Goal: Task Accomplishment & Management: Manage account settings

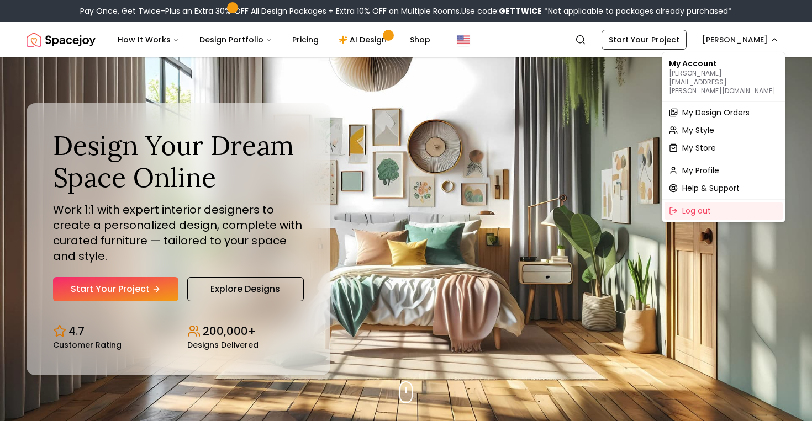
click at [708, 107] on span "My Design Orders" at bounding box center [715, 112] width 67 height 11
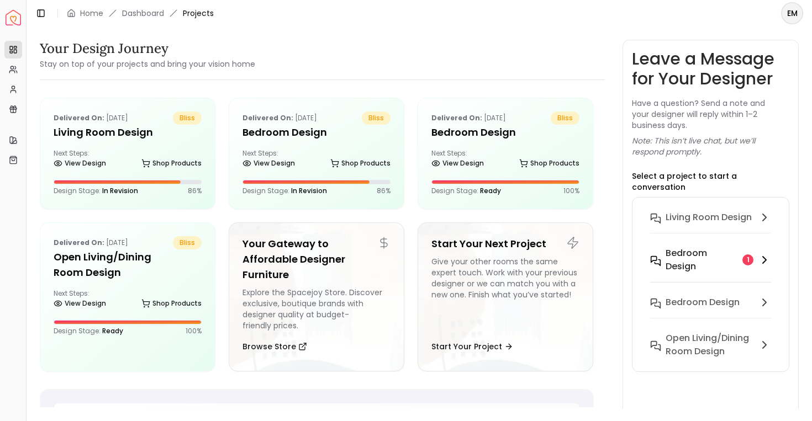
click at [681, 253] on h6 "Bedroom design" at bounding box center [701, 260] width 73 height 27
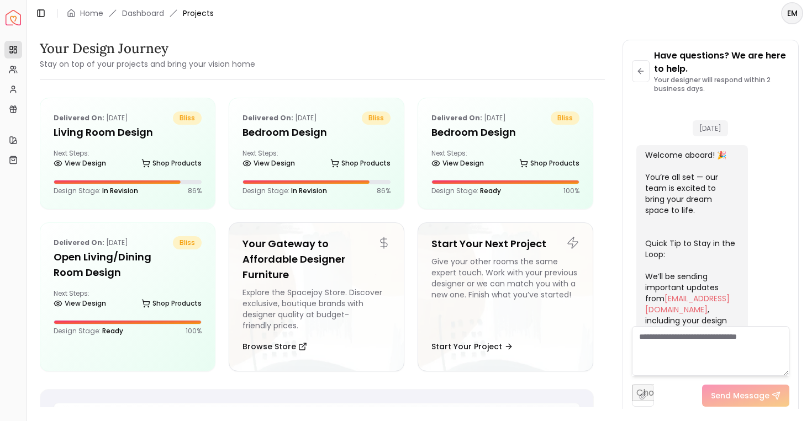
scroll to position [4415, 0]
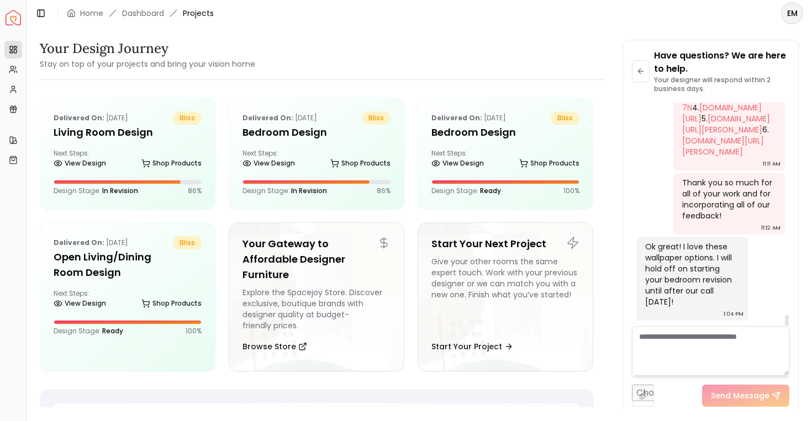
drag, startPoint x: 648, startPoint y: 247, endPoint x: 699, endPoint y: 311, distance: 82.5
click at [696, 312] on div "Ok great! I love these wallpaper options. I will hold off on starting your bedr…" at bounding box center [692, 279] width 112 height 84
click at [699, 311] on div "Ok great! I love these wallpaper options. I will hold off on starting your bedr…" at bounding box center [692, 279] width 112 height 84
click at [699, 313] on div "Ok great! I love these wallpaper options. I will hold off on starting your bedr…" at bounding box center [692, 279] width 112 height 84
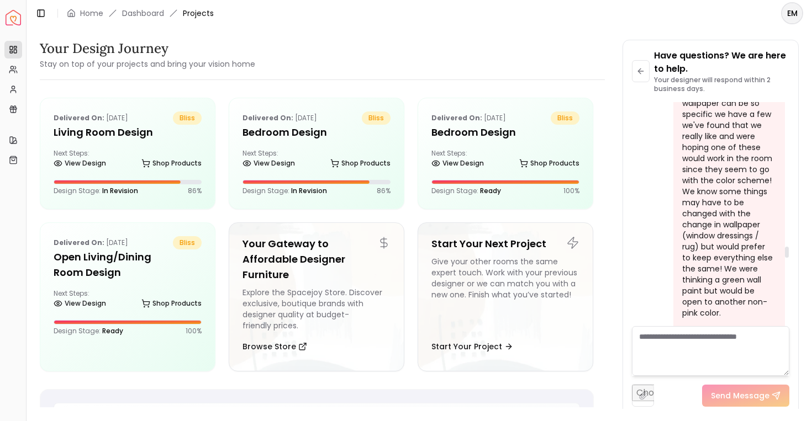
scroll to position [2806, 0]
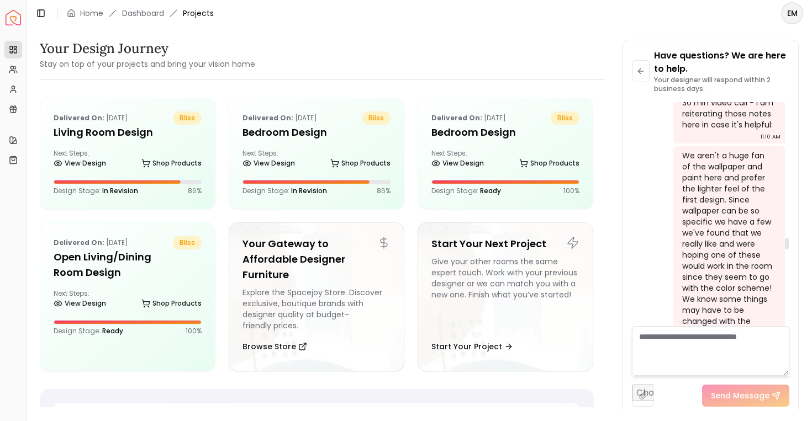
scroll to position [2822, 0]
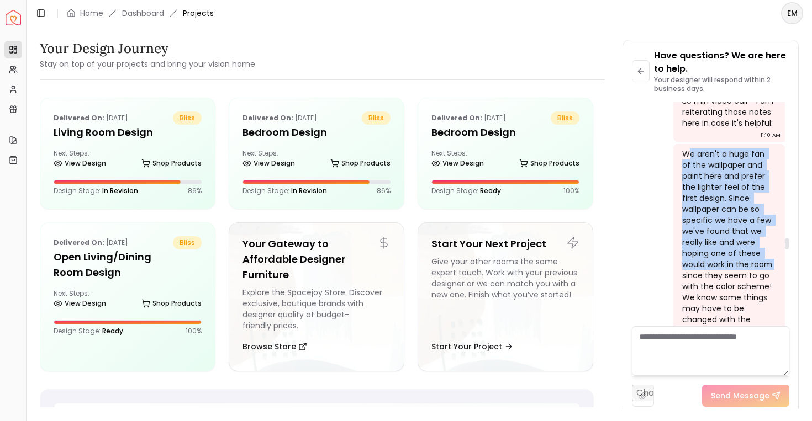
drag, startPoint x: 688, startPoint y: 144, endPoint x: 775, endPoint y: 255, distance: 140.8
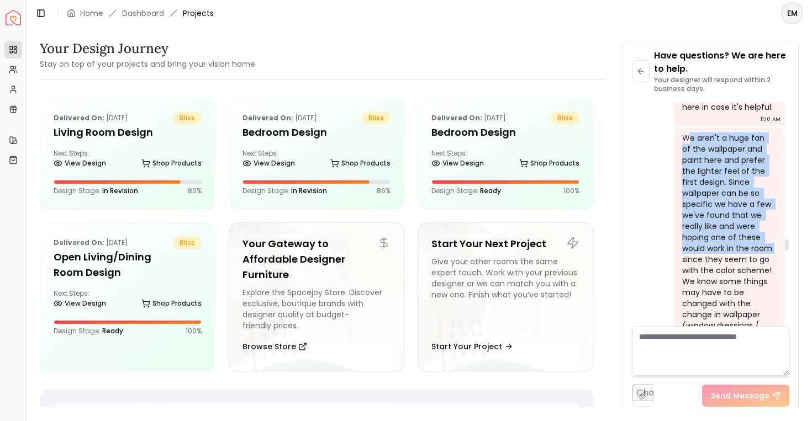
scroll to position [2842, 0]
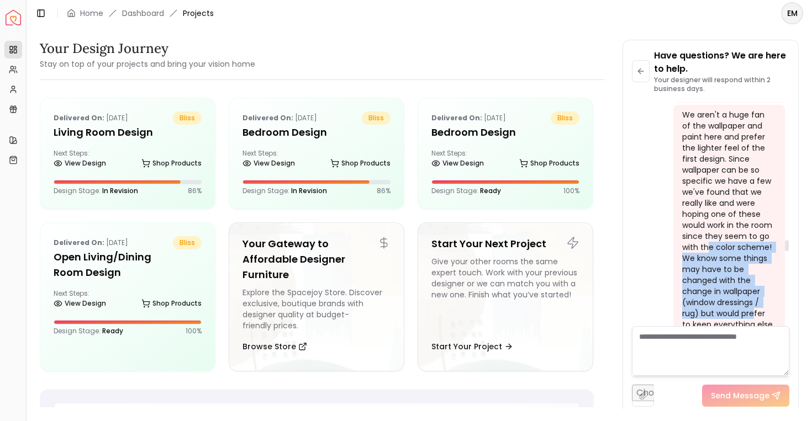
drag, startPoint x: 708, startPoint y: 239, endPoint x: 753, endPoint y: 300, distance: 76.2
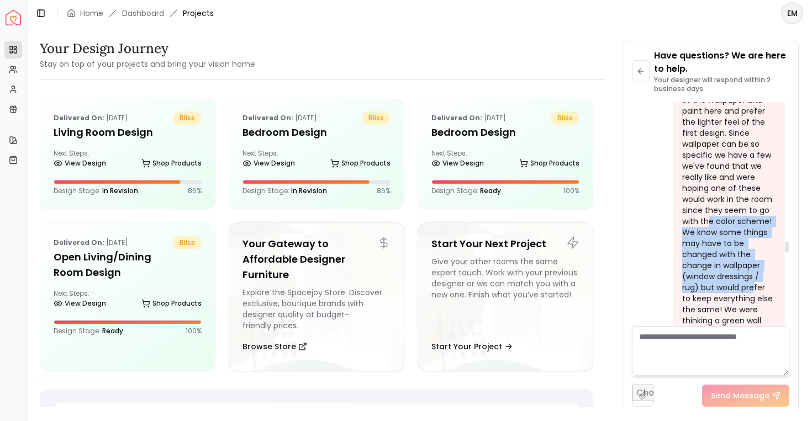
scroll to position [2890, 0]
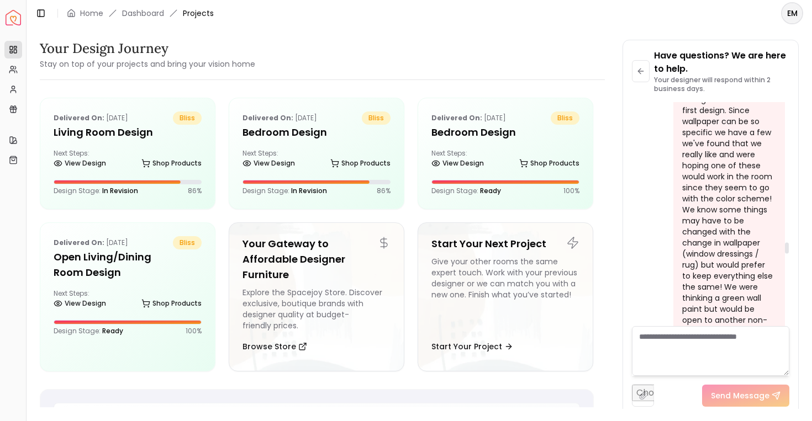
scroll to position [2911, 0]
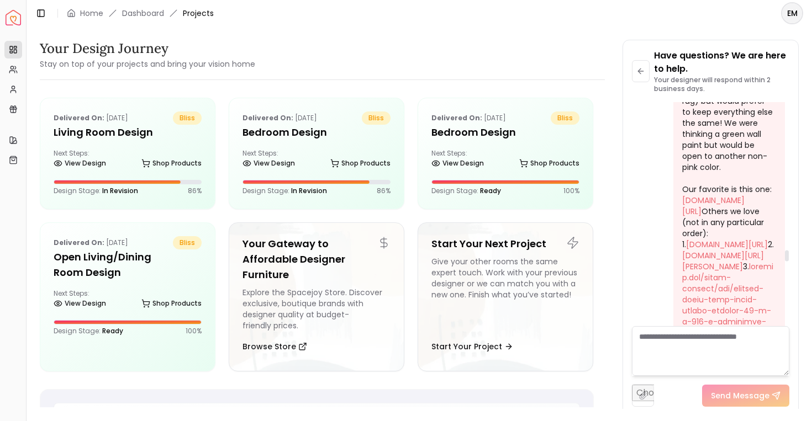
scroll to position [3074, 0]
click at [716, 211] on link "[DOMAIN_NAME][URL]" at bounding box center [713, 206] width 62 height 22
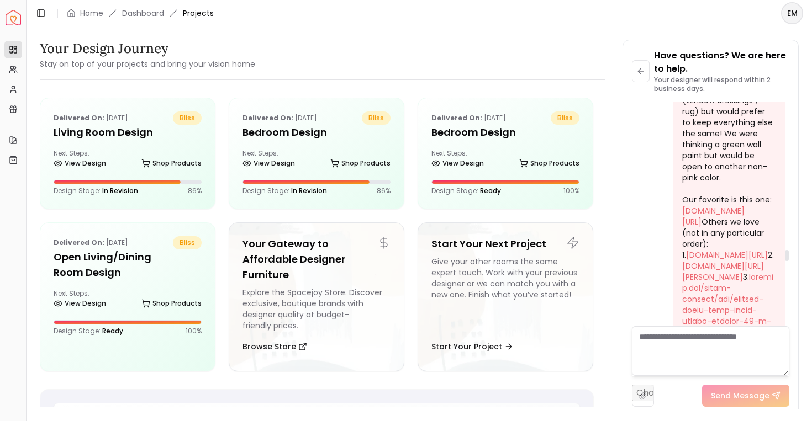
scroll to position [3171, 0]
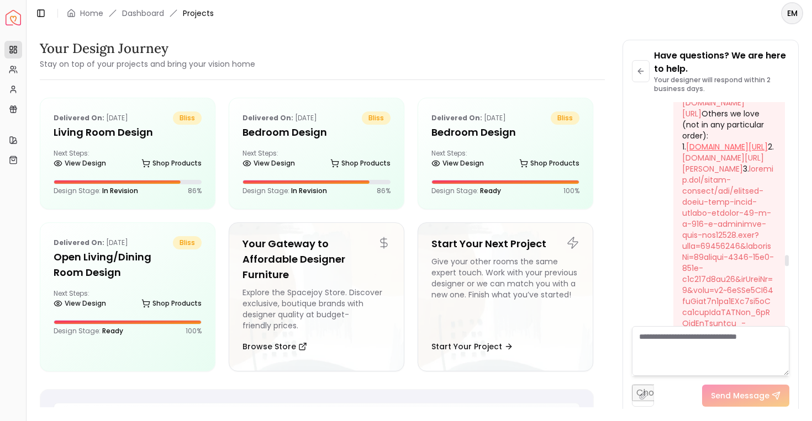
click at [717, 152] on link "[DOMAIN_NAME][URL]" at bounding box center [727, 146] width 82 height 11
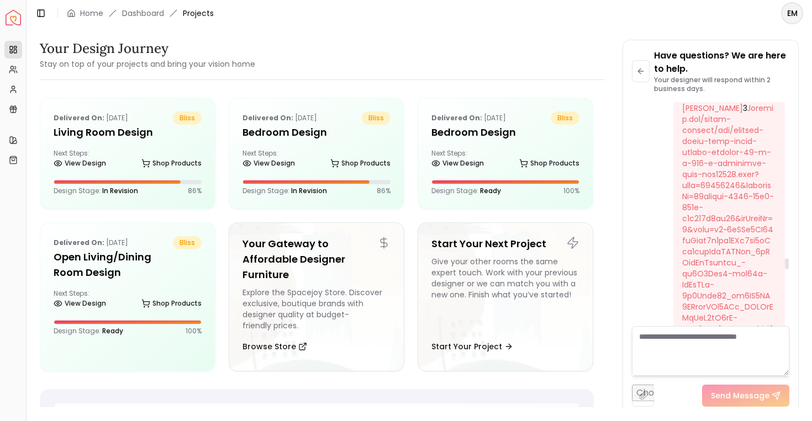
scroll to position [3238, 0]
click at [739, 244] on div "We aren't a huge fan of the wallpaper and paint here and prefer the lighter fee…" at bounding box center [728, 334] width 92 height 1204
click at [723, 108] on link "[DOMAIN_NAME][URL][PERSON_NAME]" at bounding box center [723, 97] width 82 height 22
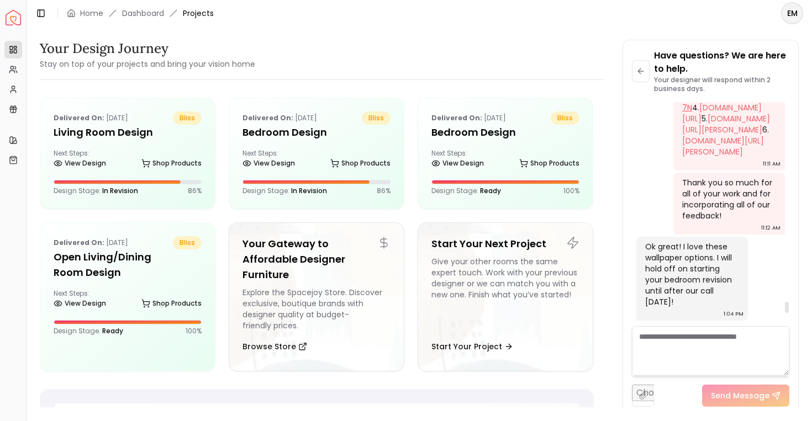
scroll to position [4147, 0]
click at [712, 124] on link "[DOMAIN_NAME][URL]" at bounding box center [722, 113] width 80 height 22
click at [726, 135] on link "[DOMAIN_NAME][URL][PERSON_NAME]" at bounding box center [726, 124] width 88 height 22
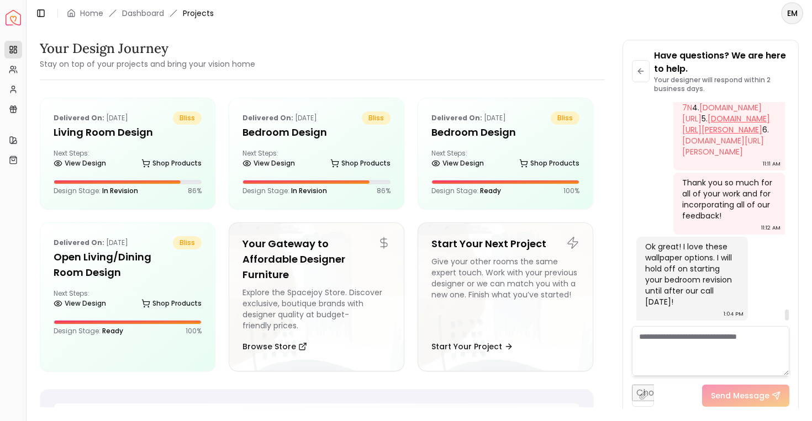
click at [716, 157] on link "[DOMAIN_NAME][URL][PERSON_NAME]" at bounding box center [723, 146] width 82 height 22
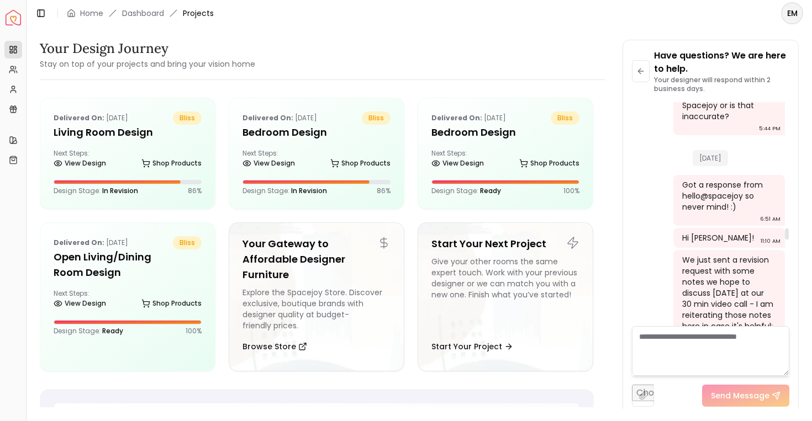
scroll to position [2619, 0]
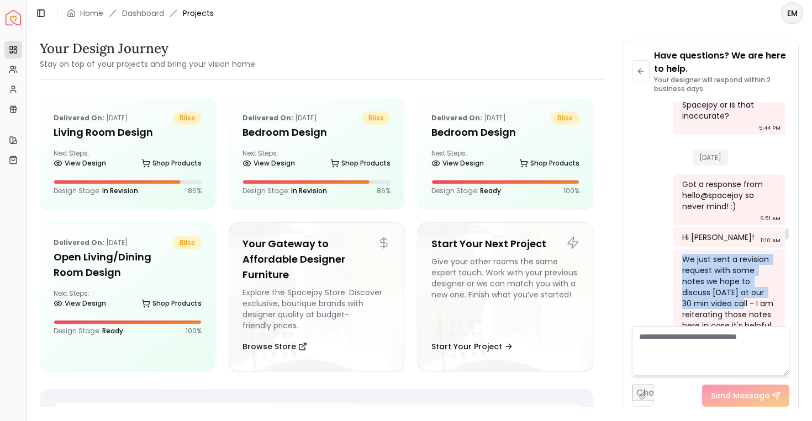
drag, startPoint x: 683, startPoint y: 232, endPoint x: 739, endPoint y: 271, distance: 68.3
click at [739, 271] on div "We just sent a revision request with some notes we hope to discuss [DATE] at ou…" at bounding box center [728, 292] width 92 height 77
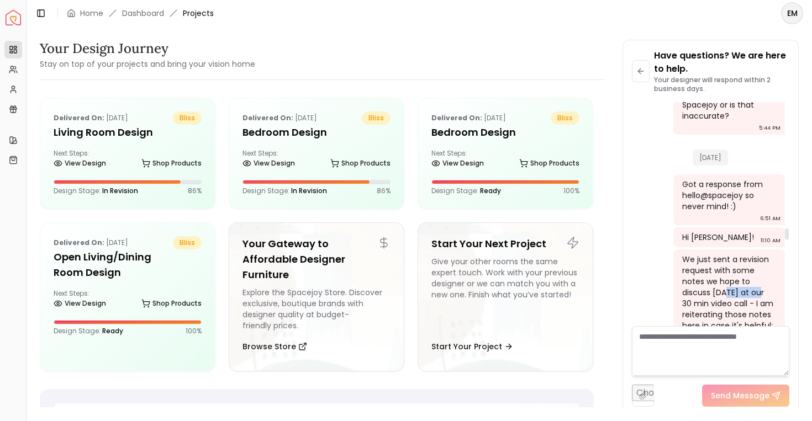
click at [739, 271] on div "We just sent a revision request with some notes we hope to discuss [DATE] at ou…" at bounding box center [728, 292] width 92 height 77
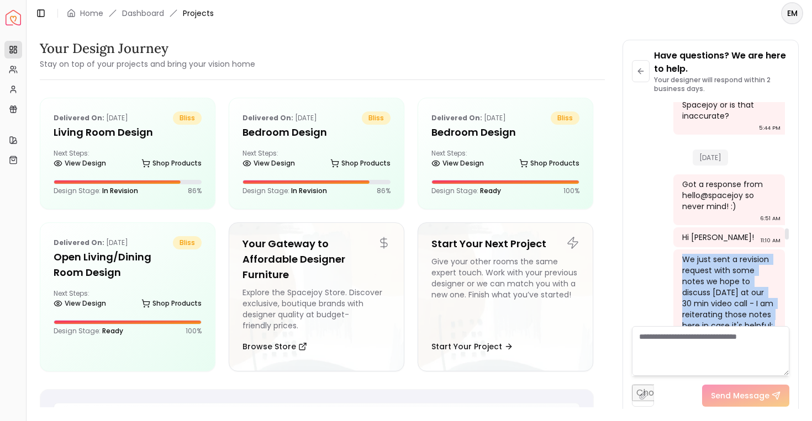
click at [739, 271] on div "We just sent a revision request with some notes we hope to discuss [DATE] at ou…" at bounding box center [728, 292] width 92 height 77
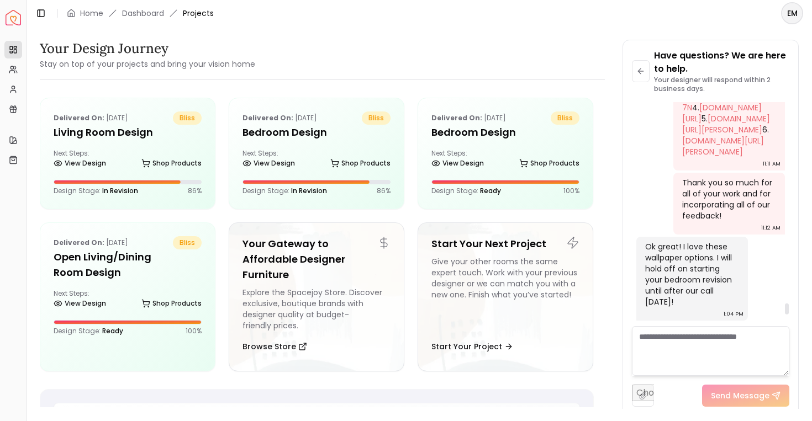
scroll to position [4415, 0]
